Goal: Navigation & Orientation: Find specific page/section

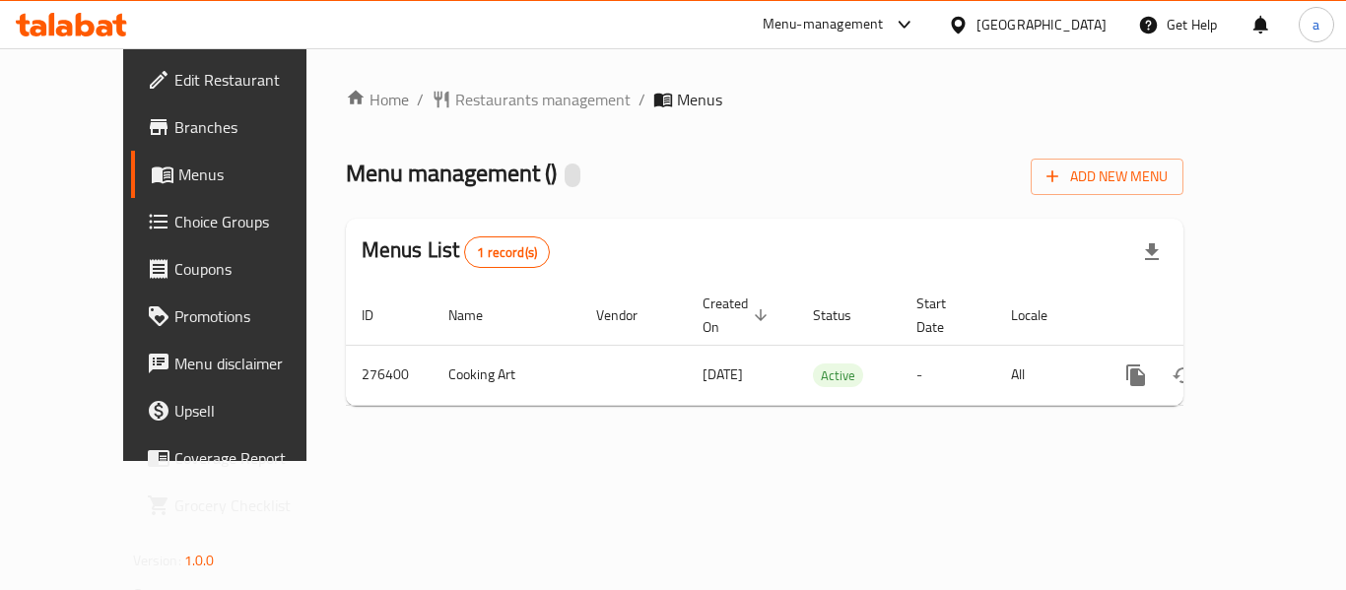
click at [504, 122] on div "Home / Restaurants management / Menus Menu management ( ) Add New Menu Menus Li…" at bounding box center [765, 255] width 839 height 334
click at [500, 105] on span "Restaurants management" at bounding box center [542, 100] width 175 height 24
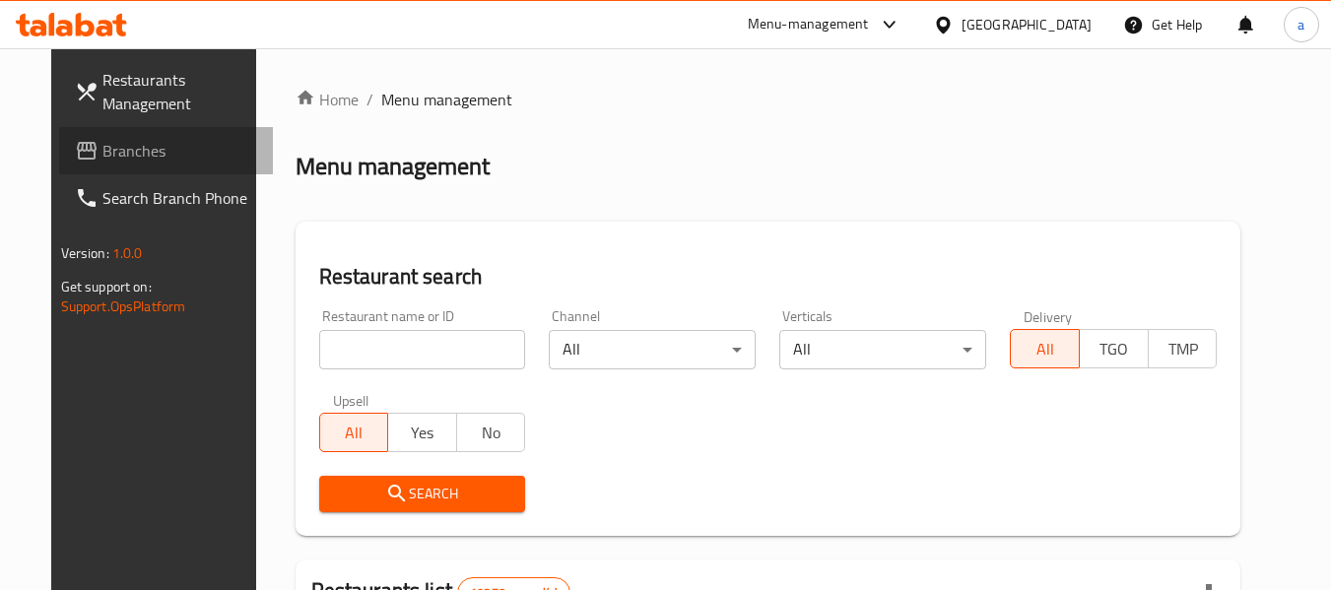
click at [109, 146] on span "Branches" at bounding box center [180, 151] width 156 height 24
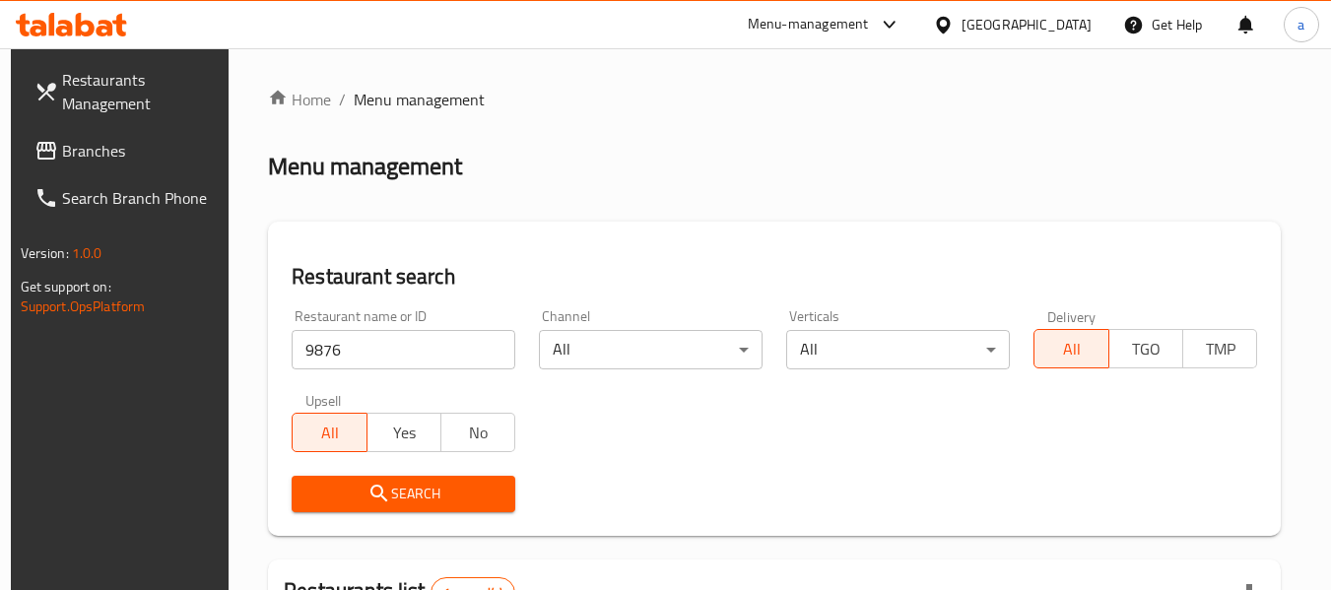
scroll to position [289, 0]
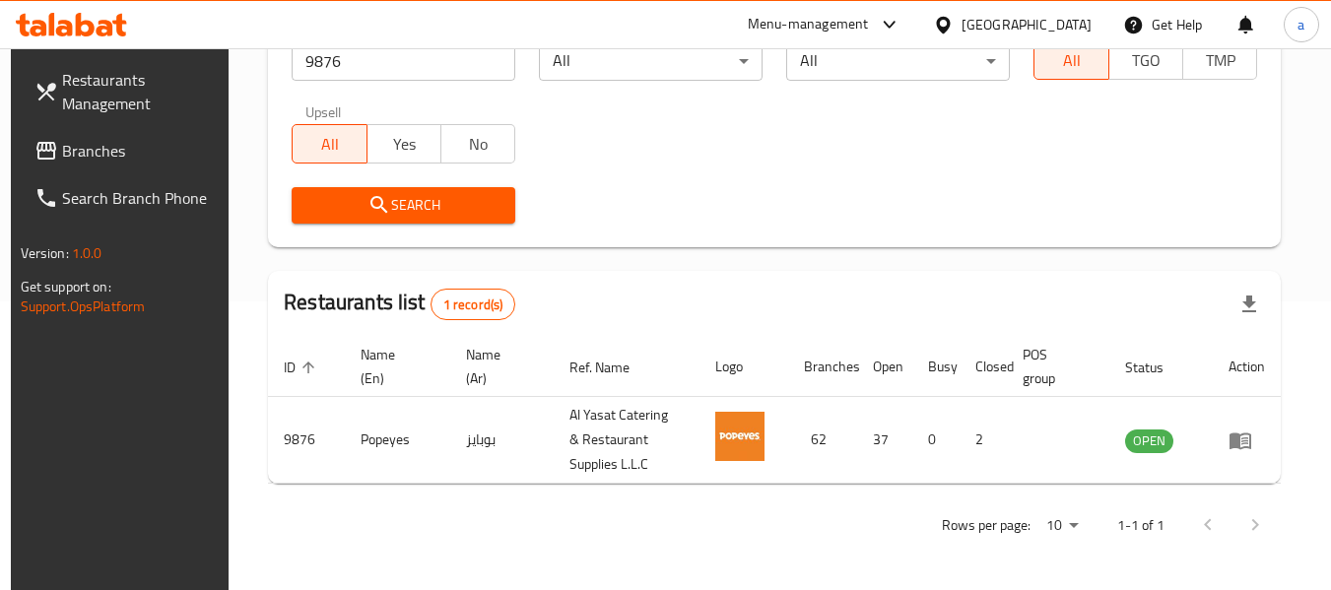
drag, startPoint x: 94, startPoint y: 132, endPoint x: 82, endPoint y: 141, distance: 14.8
click at [94, 132] on link "Branches" at bounding box center [126, 150] width 215 height 47
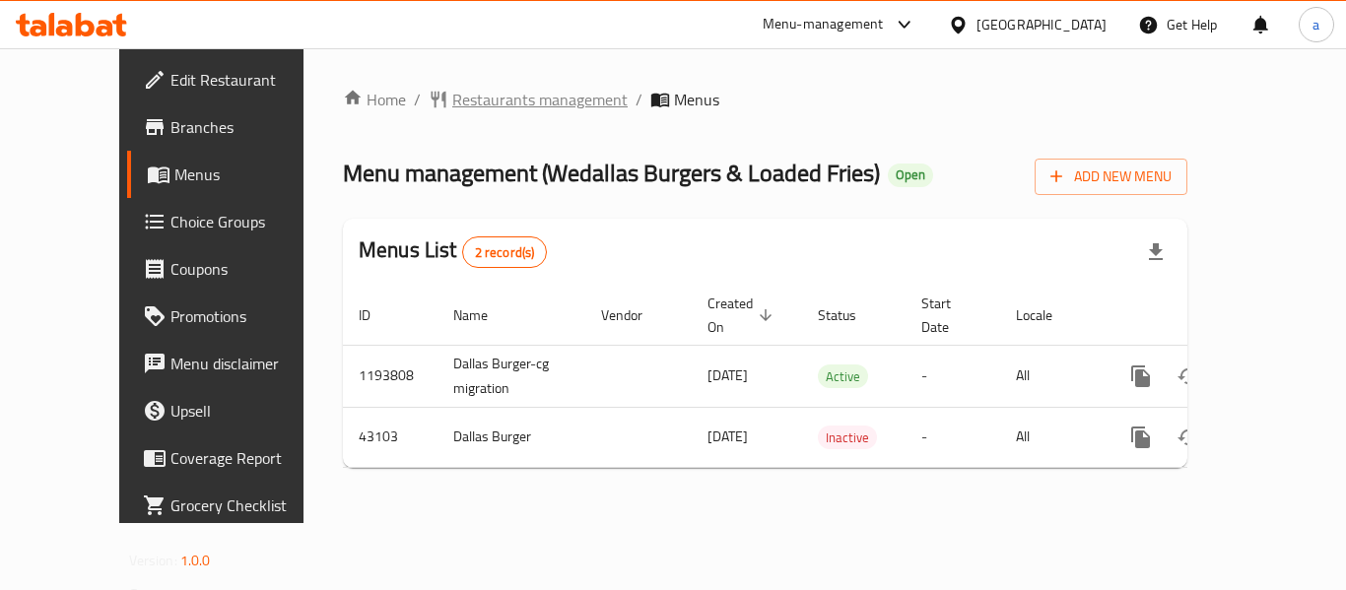
click at [452, 97] on span "Restaurants management" at bounding box center [539, 100] width 175 height 24
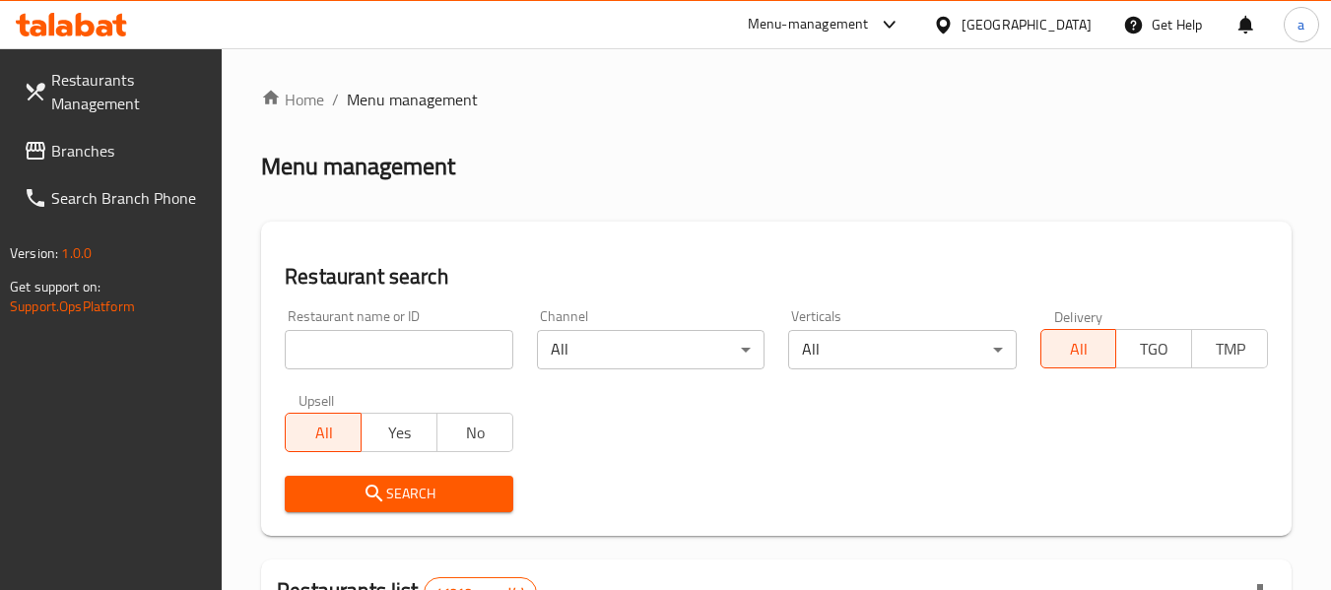
click at [76, 176] on link "Search Branch Phone" at bounding box center [115, 197] width 215 height 47
click at [69, 163] on span "Branches" at bounding box center [129, 151] width 156 height 24
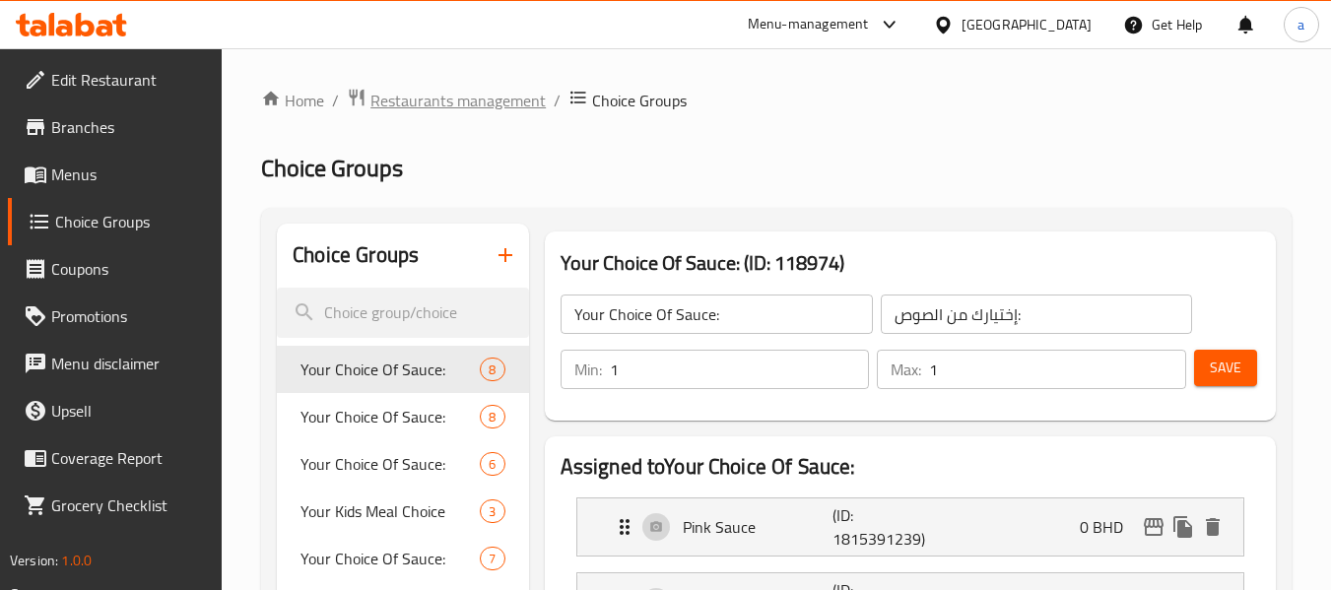
click at [450, 93] on span "Restaurants management" at bounding box center [458, 101] width 175 height 24
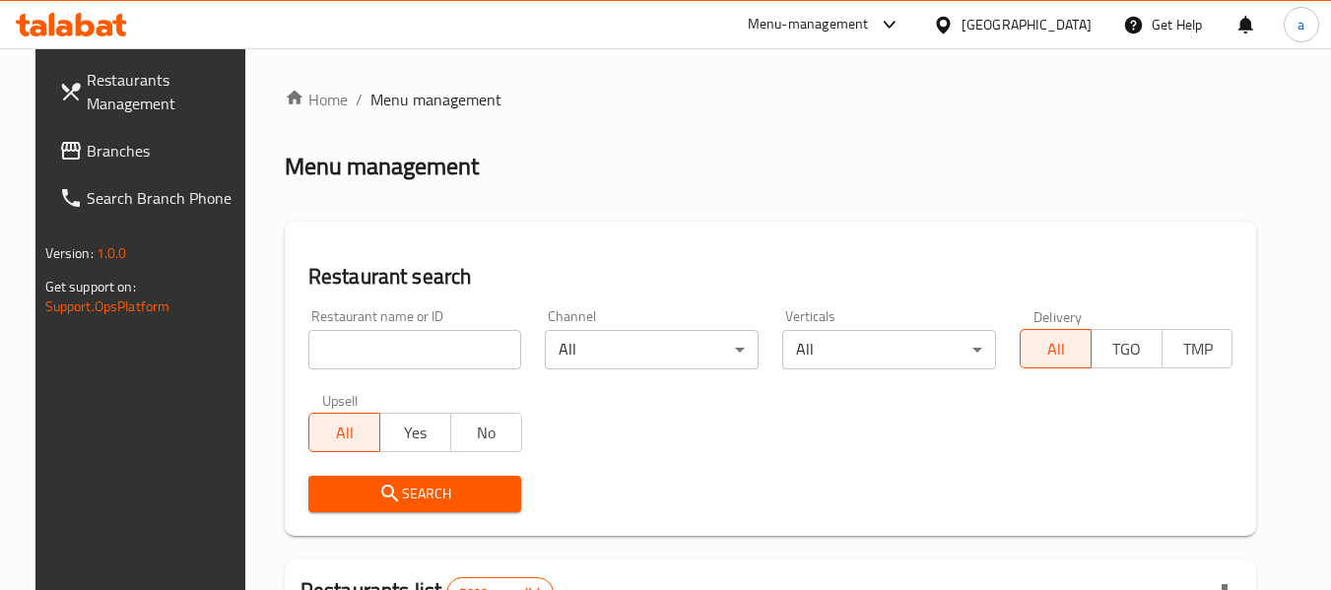
click at [74, 170] on link "Branches" at bounding box center [150, 150] width 215 height 47
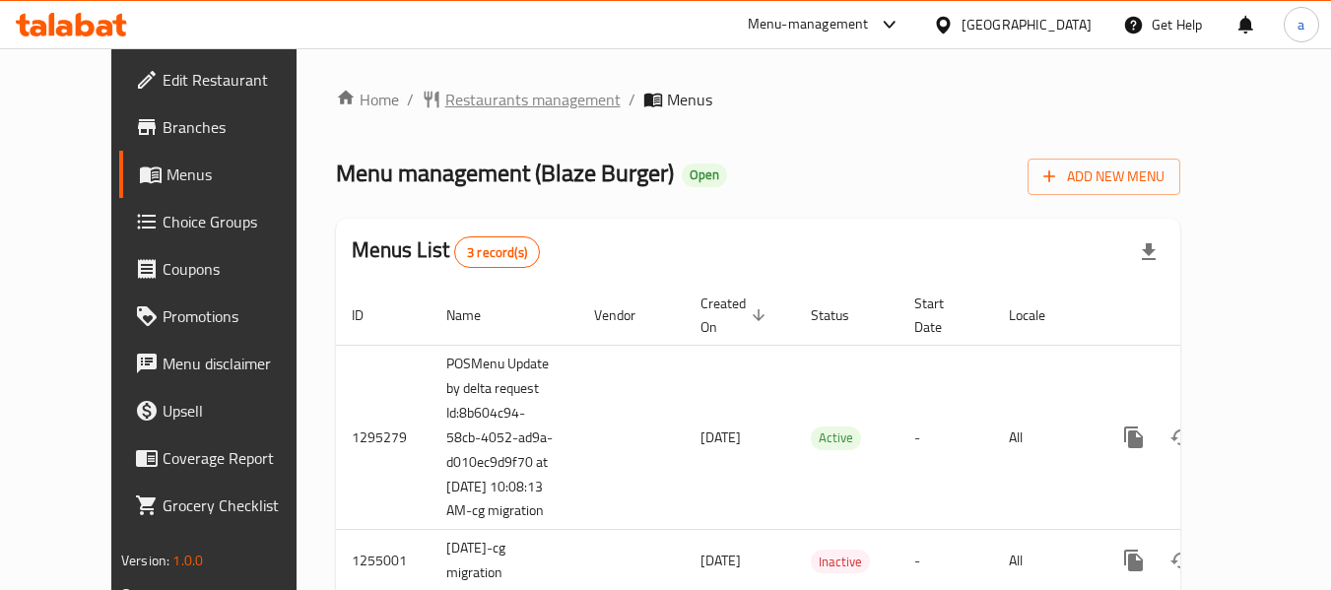
click at [495, 105] on span "Restaurants management" at bounding box center [532, 100] width 175 height 24
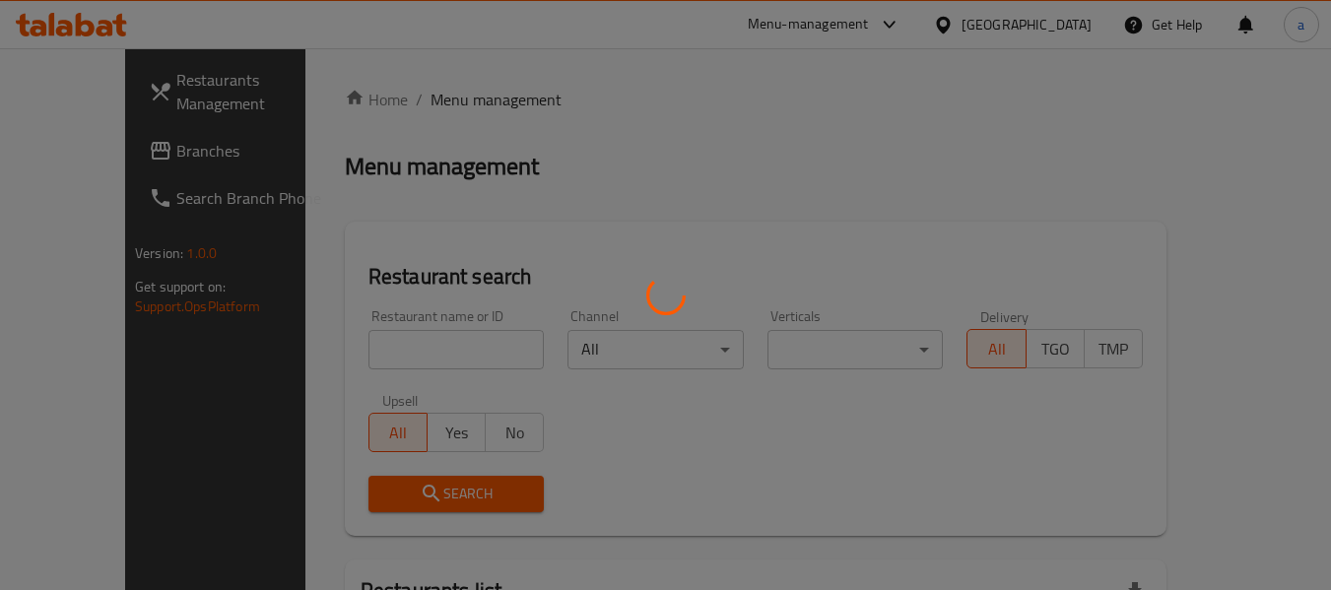
click at [326, 356] on div at bounding box center [665, 295] width 1331 height 590
click at [332, 361] on div at bounding box center [665, 295] width 1331 height 590
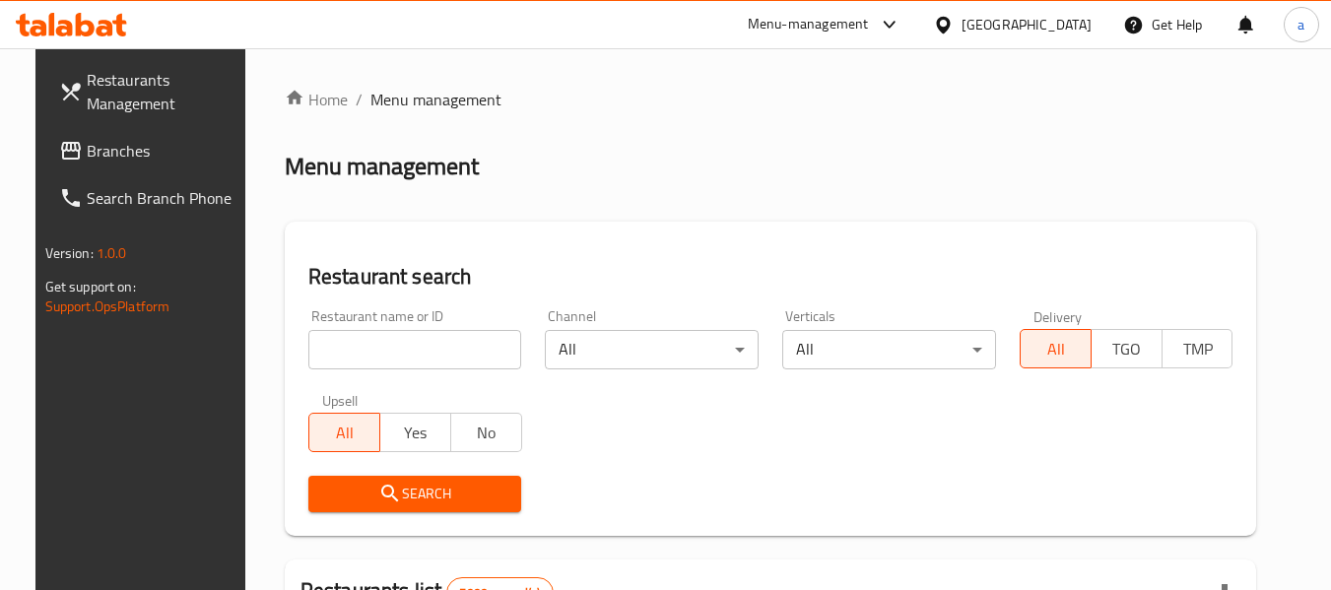
click at [368, 346] on input "search" at bounding box center [415, 349] width 214 height 39
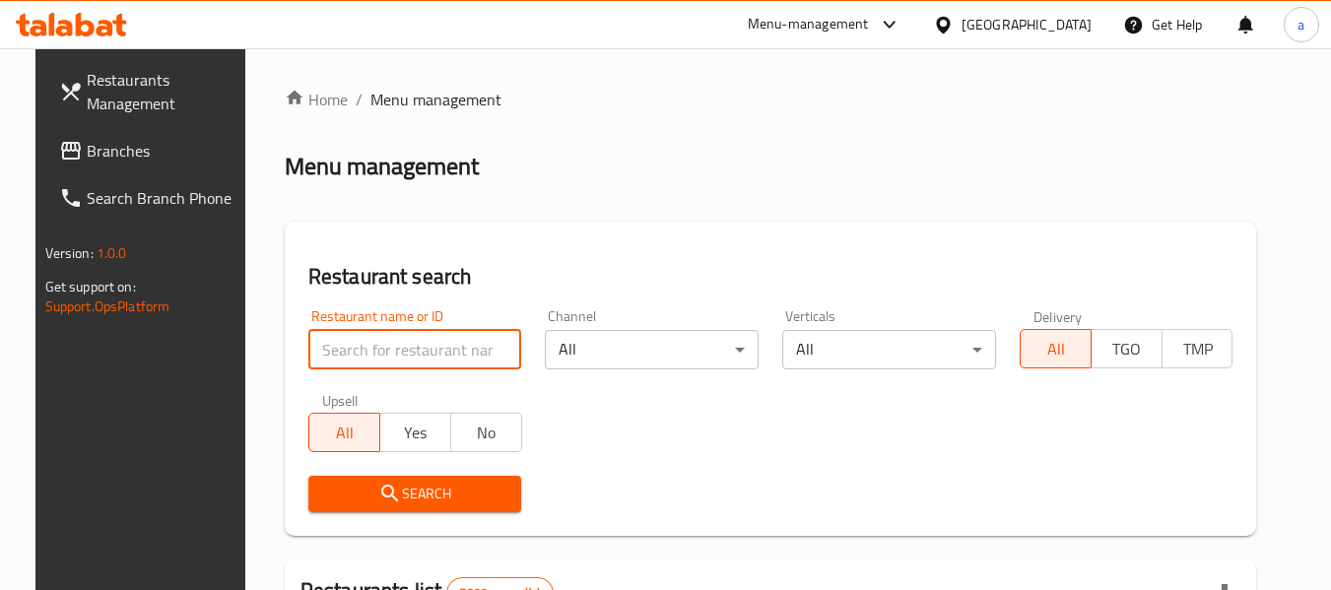
paste input "15720"
type input "15720"
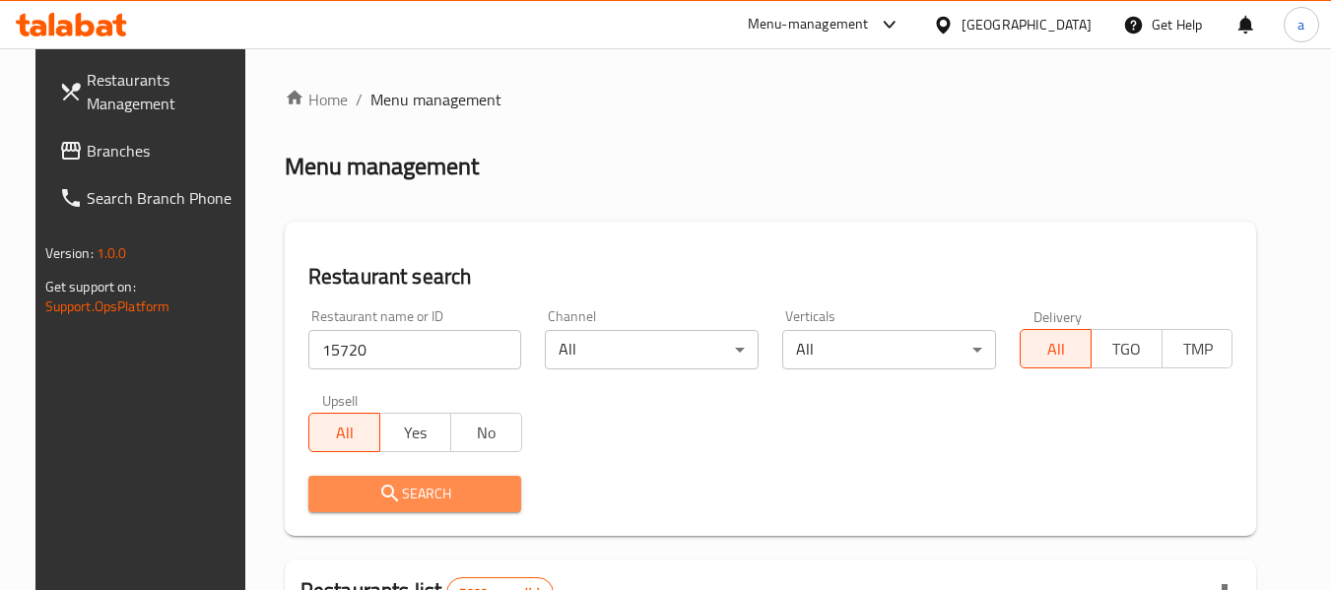
click at [378, 482] on icon "submit" at bounding box center [390, 494] width 24 height 24
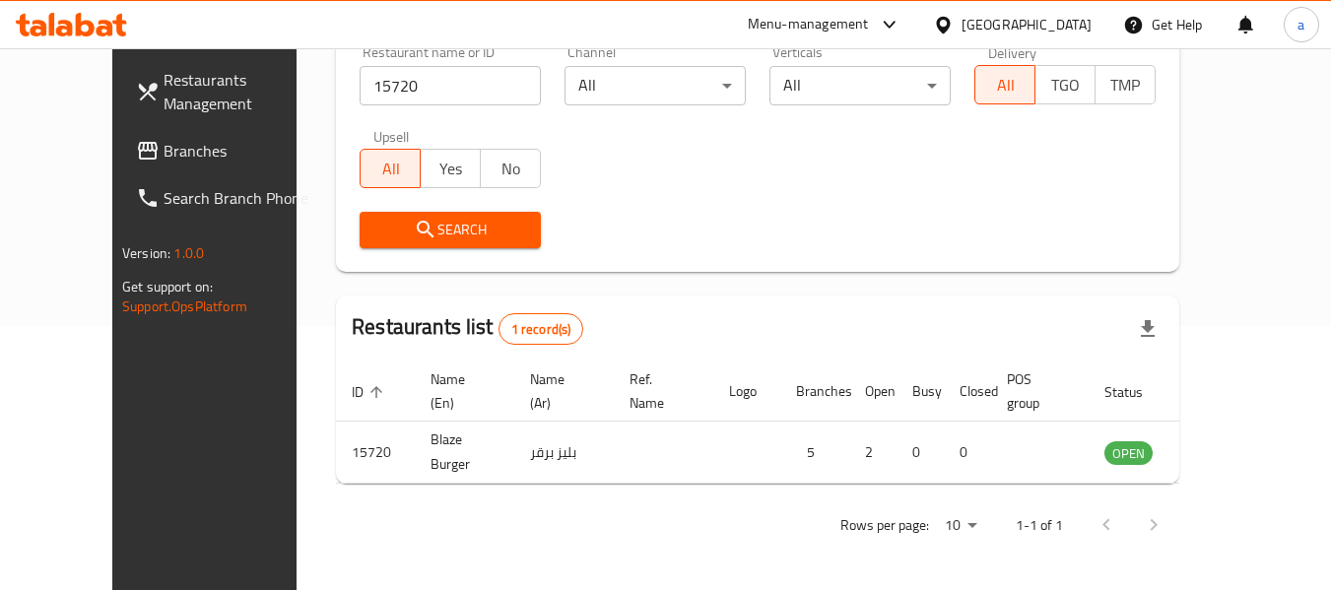
scroll to position [272, 0]
